Goal: Task Accomplishment & Management: Use online tool/utility

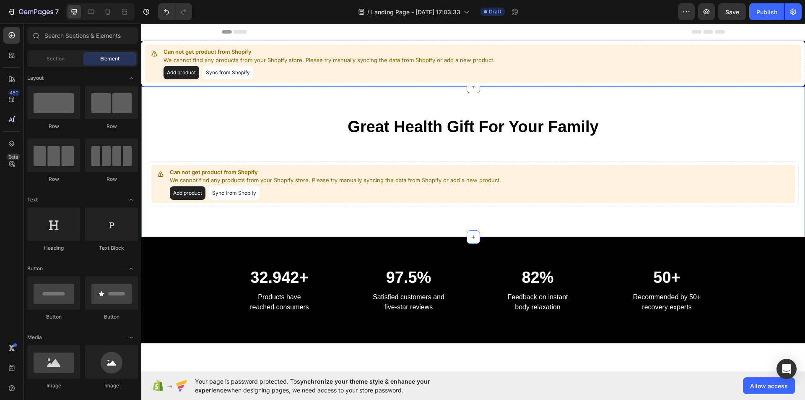
click at [224, 68] on button "Sync from Shopify" at bounding box center [228, 72] width 51 height 13
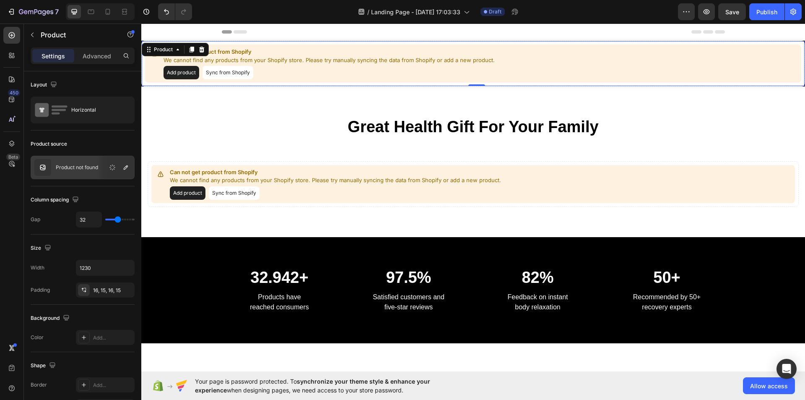
click at [223, 72] on button "Sync from Shopify" at bounding box center [228, 72] width 51 height 13
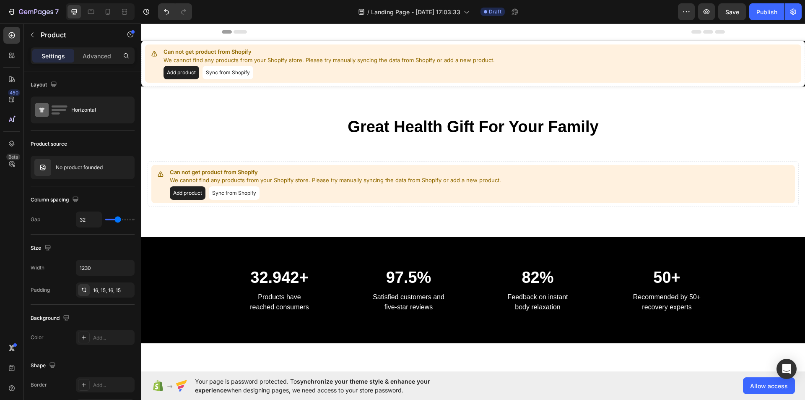
click at [221, 74] on button "Sync from Shopify" at bounding box center [228, 72] width 51 height 13
click at [188, 73] on button "Add product" at bounding box center [182, 72] width 36 height 13
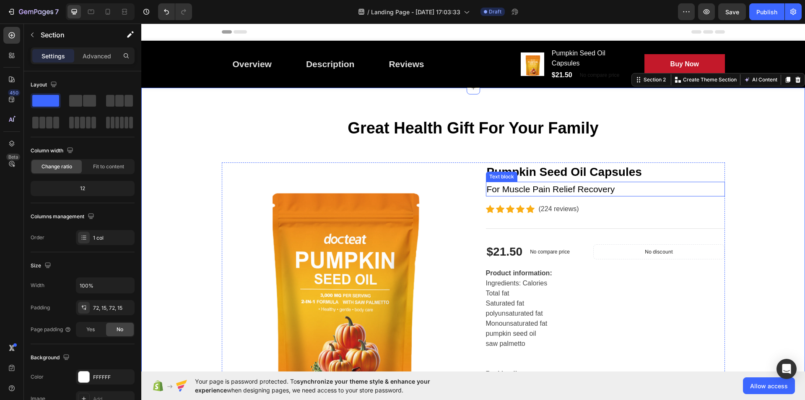
click at [522, 189] on p "For Muscle Pain Relief Recovery" at bounding box center [605, 188] width 237 height 13
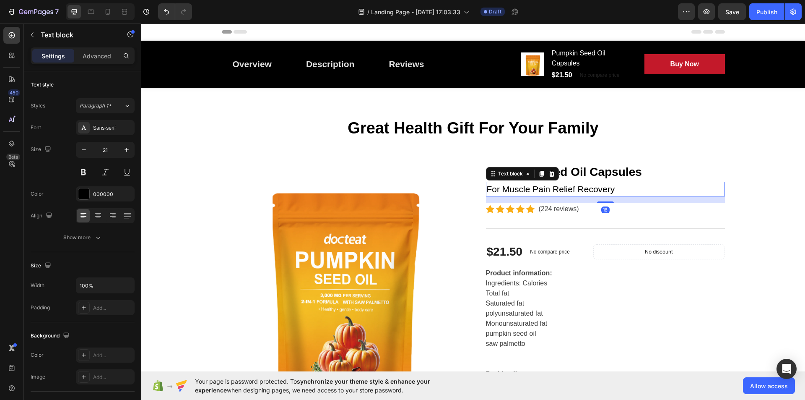
click at [522, 189] on p "For Muscle Pain Relief Recovery" at bounding box center [605, 188] width 237 height 13
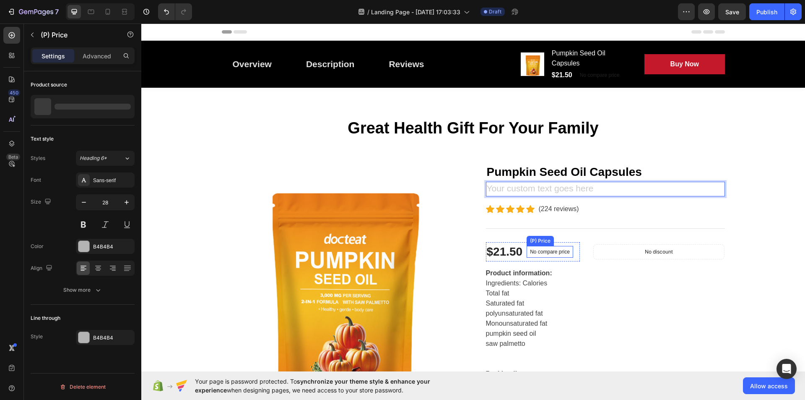
click at [533, 252] on p "No compare price" at bounding box center [550, 251] width 40 height 5
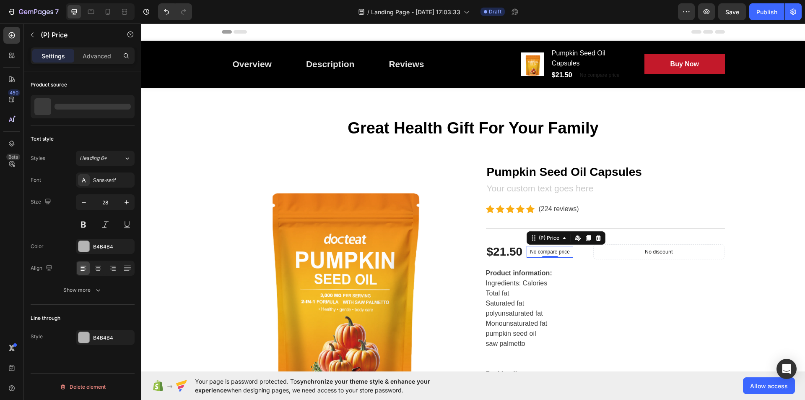
click at [533, 252] on p "No compare price" at bounding box center [550, 251] width 40 height 5
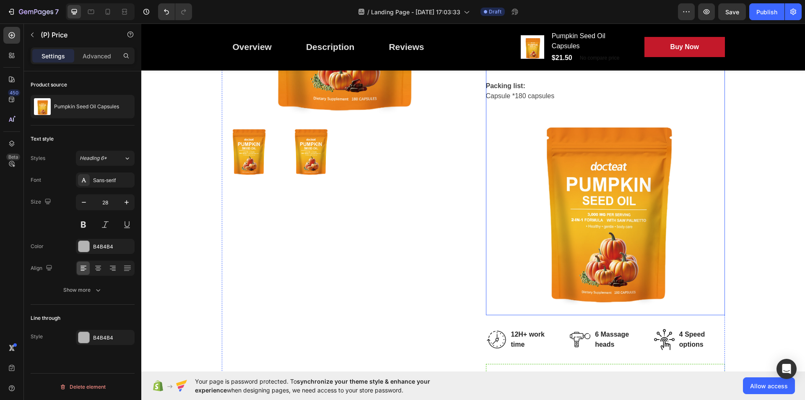
scroll to position [419, 0]
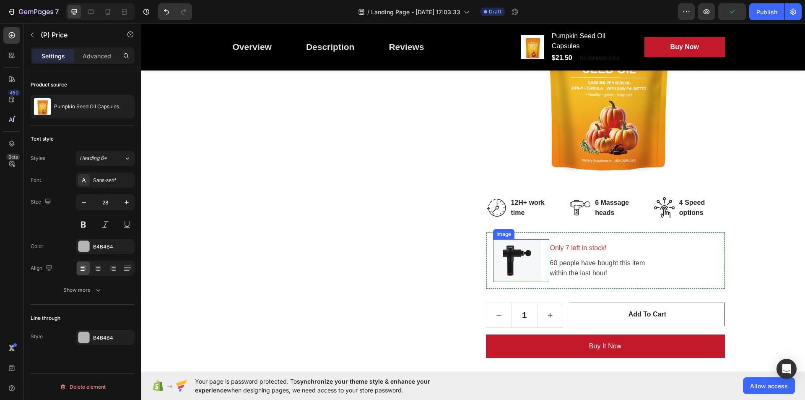
click at [503, 260] on img at bounding box center [517, 260] width 48 height 43
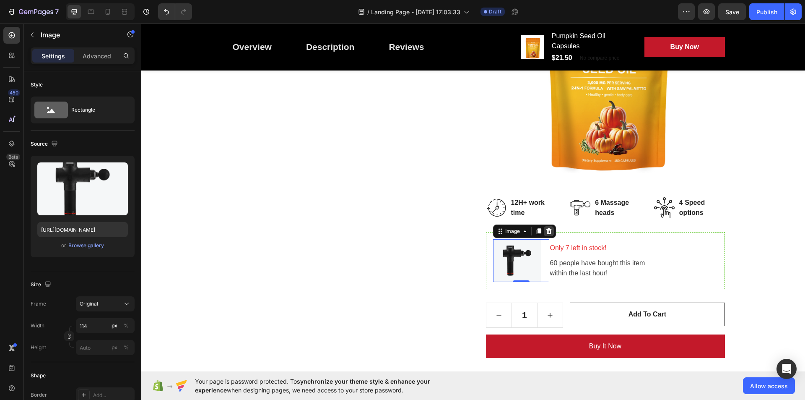
click at [546, 233] on icon at bounding box center [548, 231] width 5 height 6
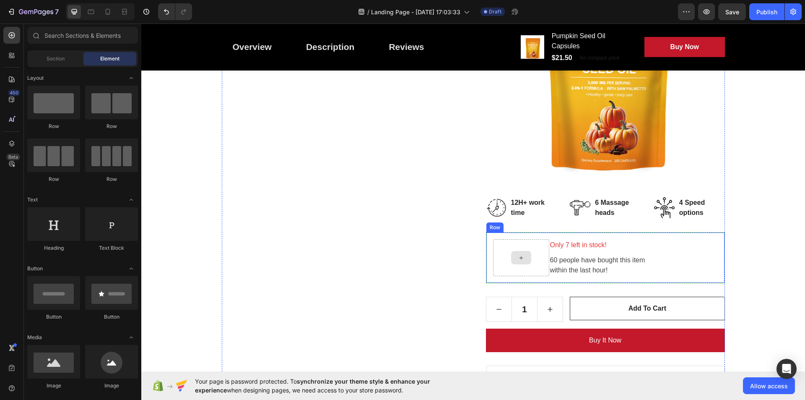
click at [524, 255] on div at bounding box center [521, 257] width 20 height 13
click at [518, 257] on icon at bounding box center [521, 257] width 7 height 7
click at [518, 258] on icon at bounding box center [521, 257] width 7 height 7
click at [524, 257] on div at bounding box center [521, 257] width 20 height 13
click at [518, 257] on icon at bounding box center [521, 257] width 7 height 7
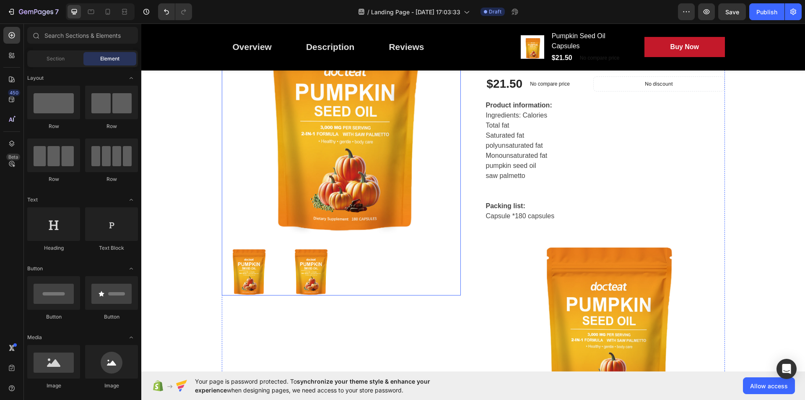
scroll to position [0, 0]
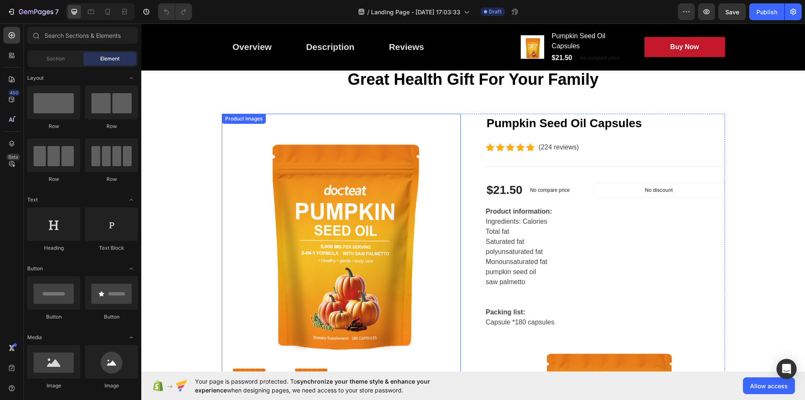
scroll to position [42, 0]
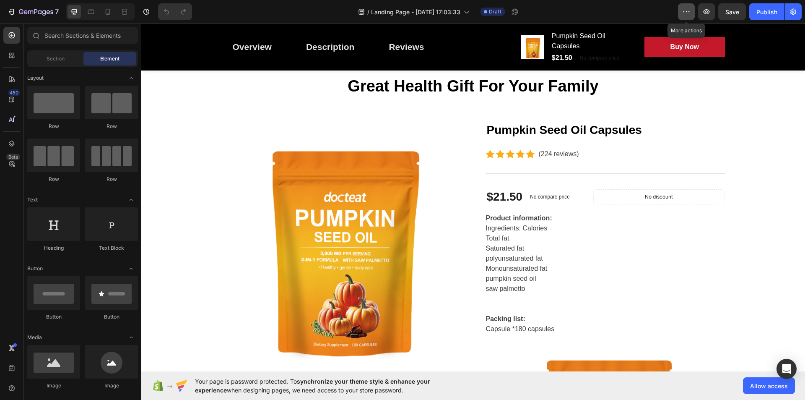
click at [685, 6] on button "button" at bounding box center [686, 11] width 17 height 17
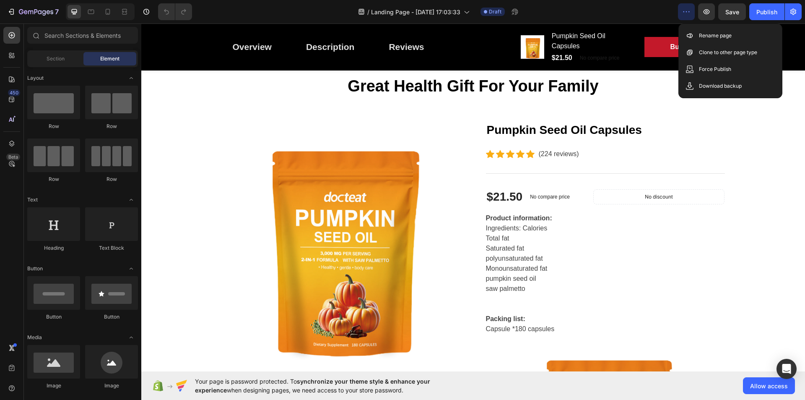
click at [685, 6] on button "button" at bounding box center [686, 11] width 17 height 17
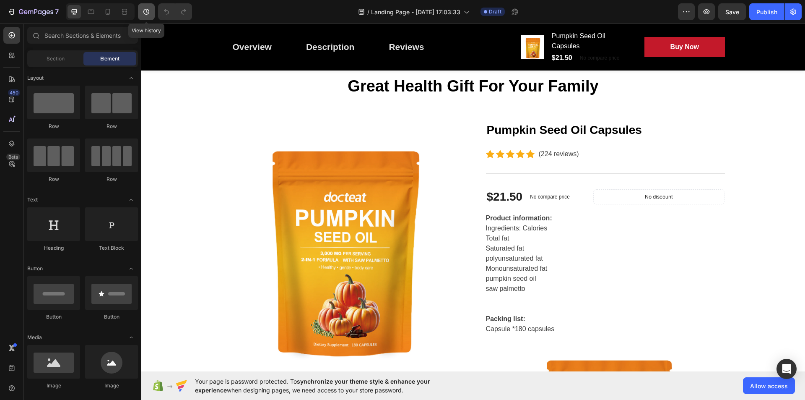
click at [153, 13] on button "button" at bounding box center [146, 11] width 17 height 17
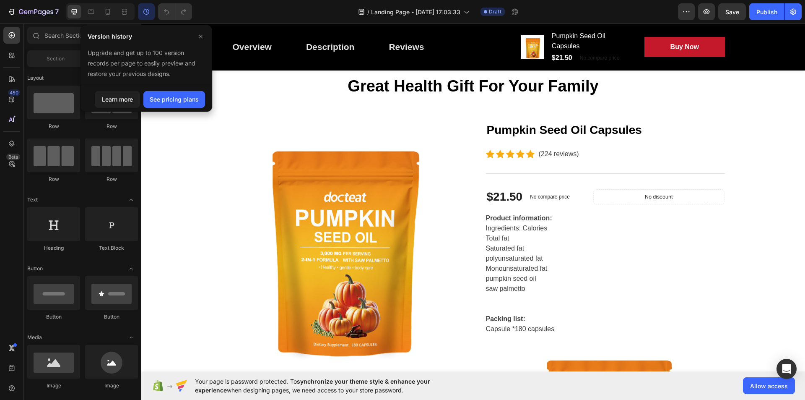
click at [153, 13] on button "button" at bounding box center [146, 11] width 17 height 17
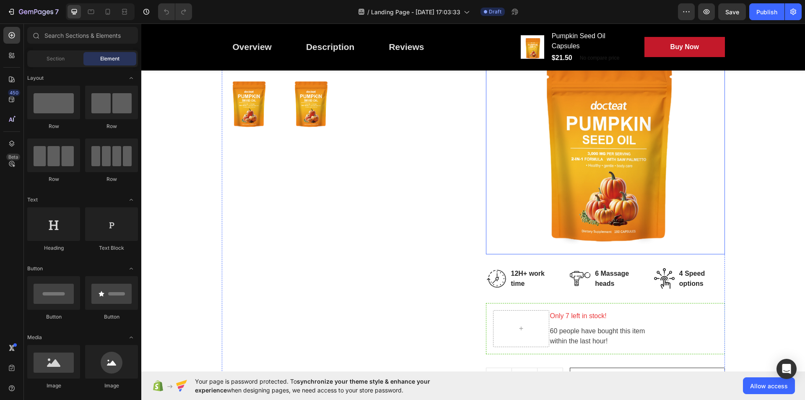
scroll to position [587, 0]
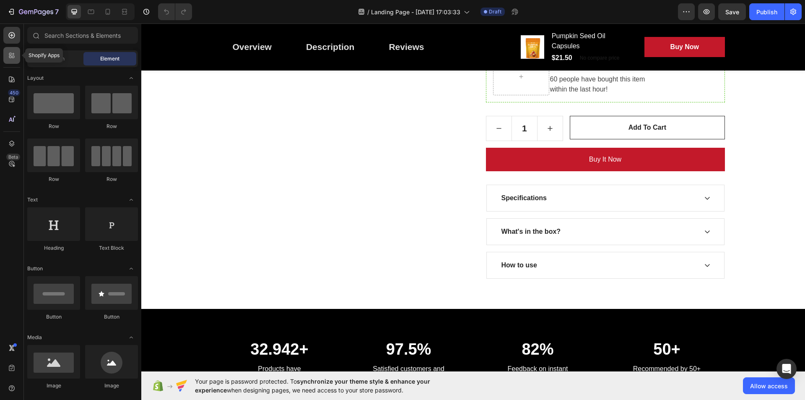
click at [10, 55] on icon at bounding box center [10, 54] width 3 height 3
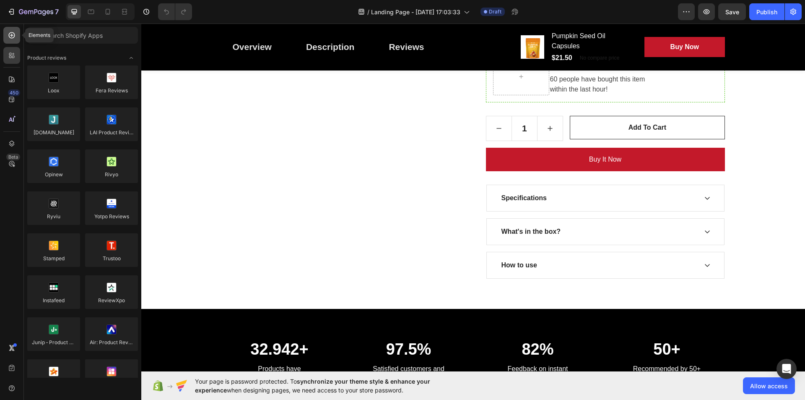
click at [17, 37] on div at bounding box center [11, 35] width 17 height 17
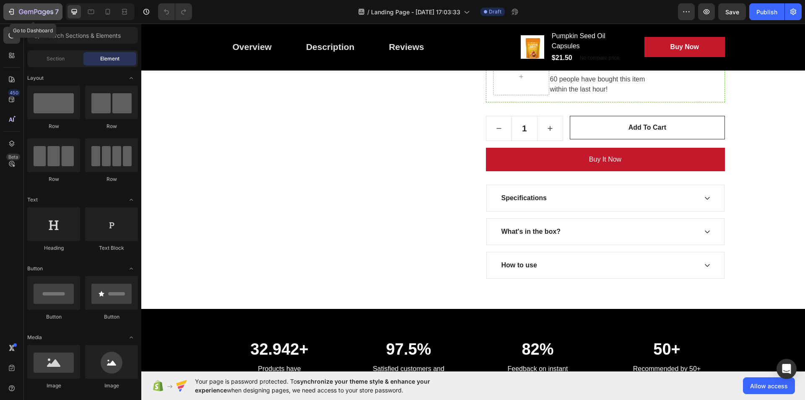
click at [18, 11] on div "7" at bounding box center [33, 12] width 52 height 10
